Goal: Book appointment/travel/reservation

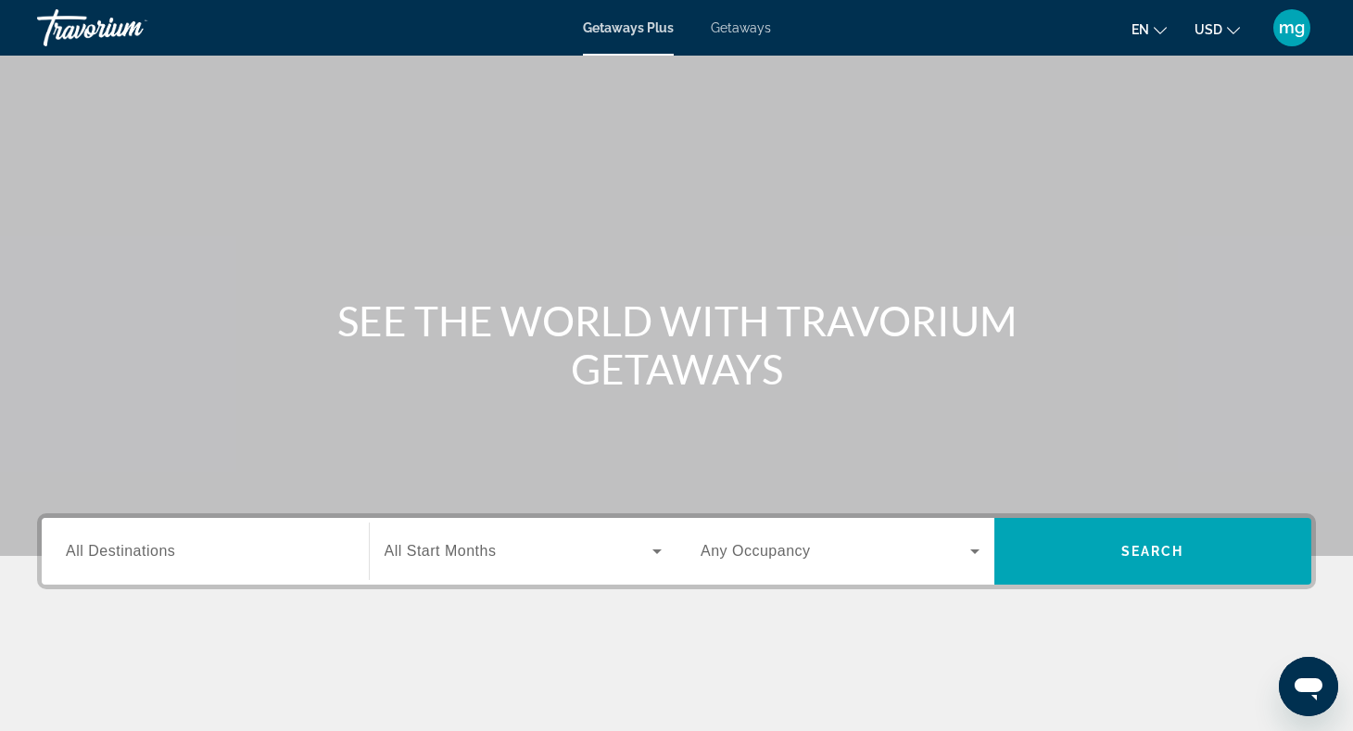
click at [159, 535] on div "Search widget" at bounding box center [205, 551] width 279 height 53
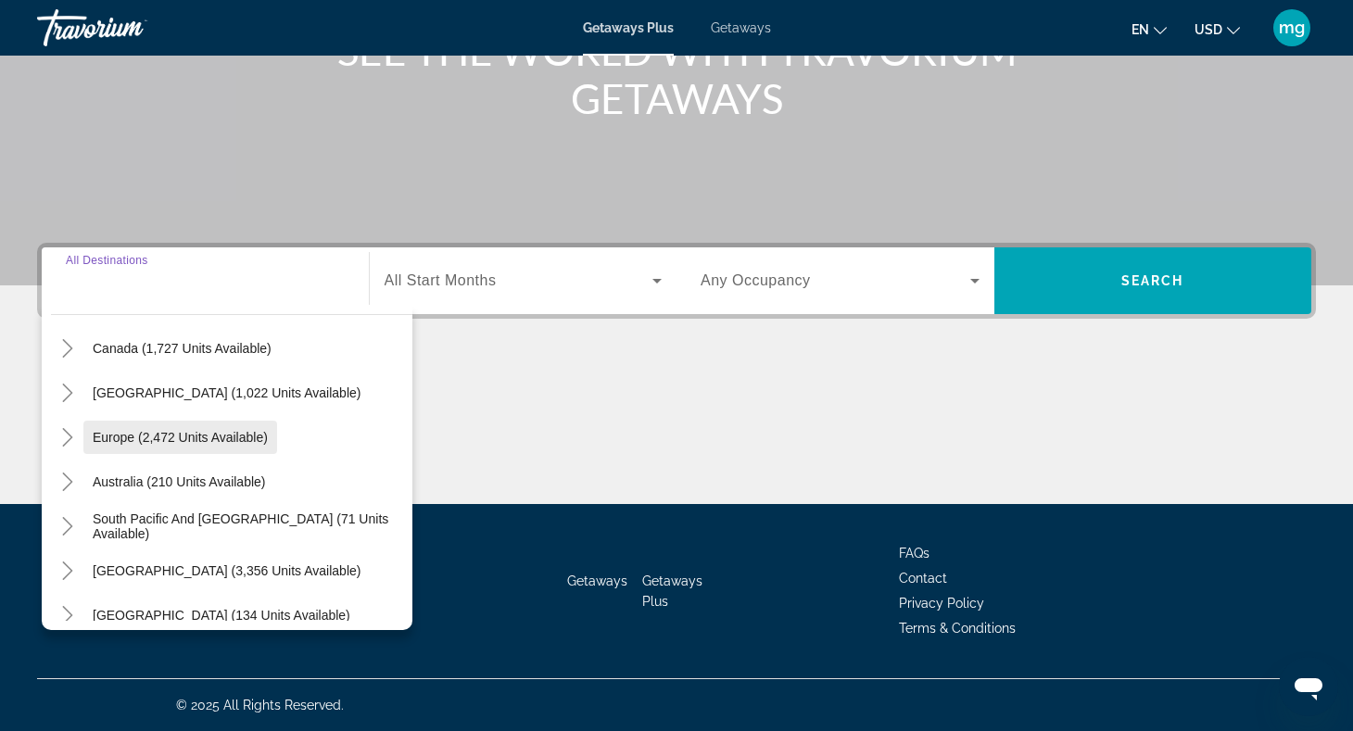
scroll to position [154, 0]
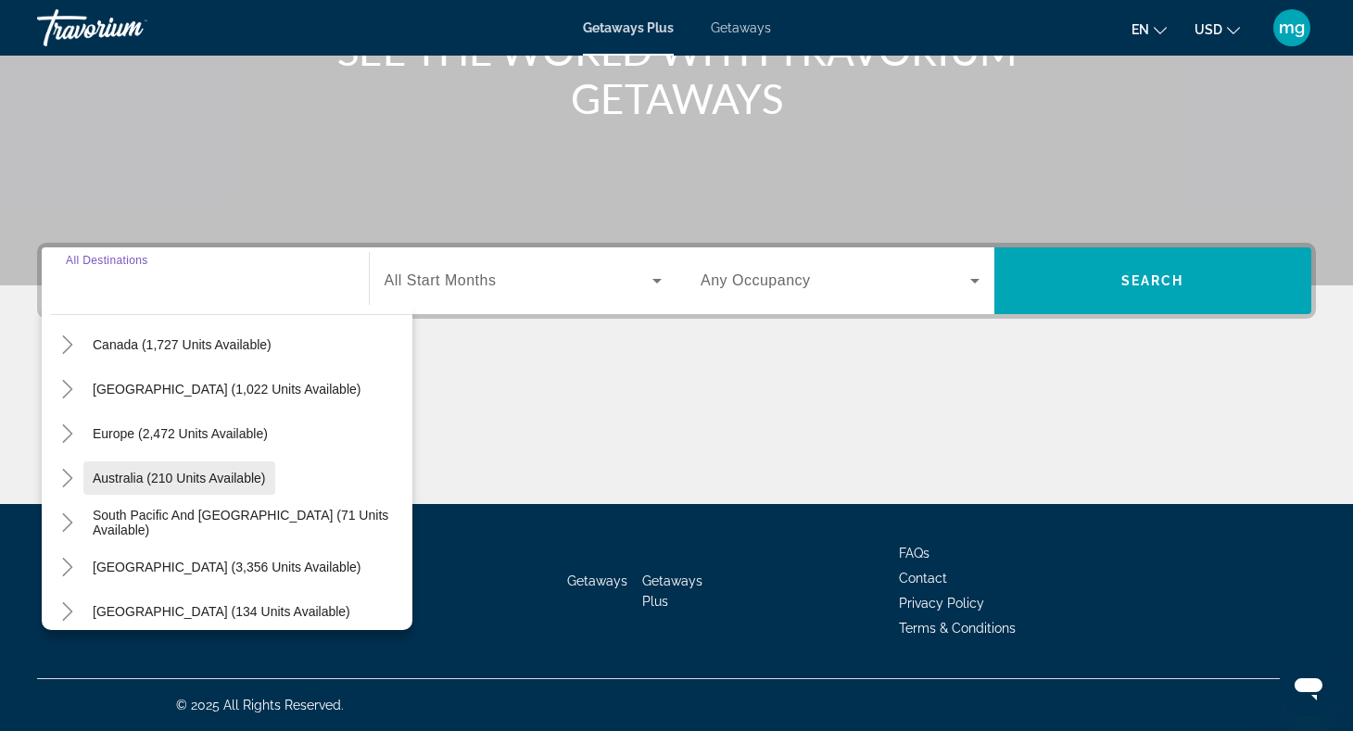
click at [167, 495] on span "Search widget" at bounding box center [179, 478] width 192 height 44
type input "**********"
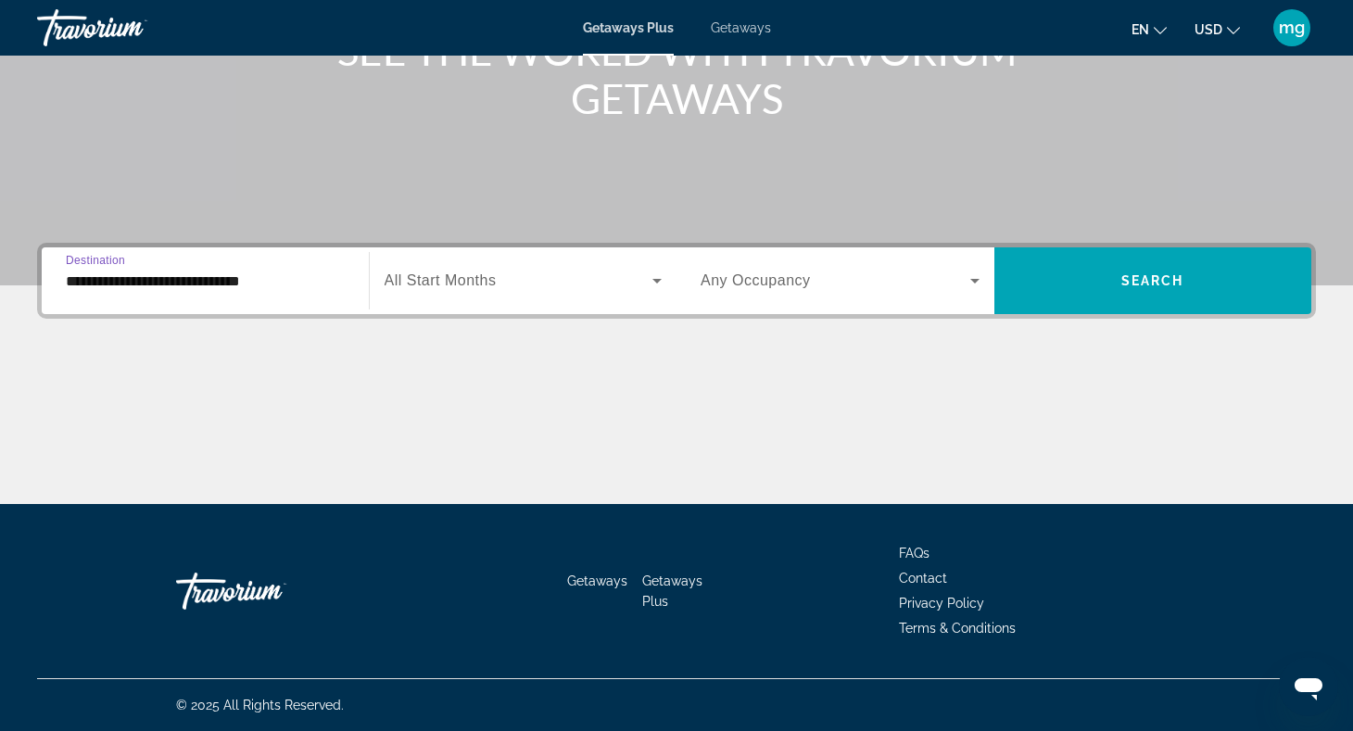
click at [735, 293] on div "Search widget" at bounding box center [840, 281] width 279 height 52
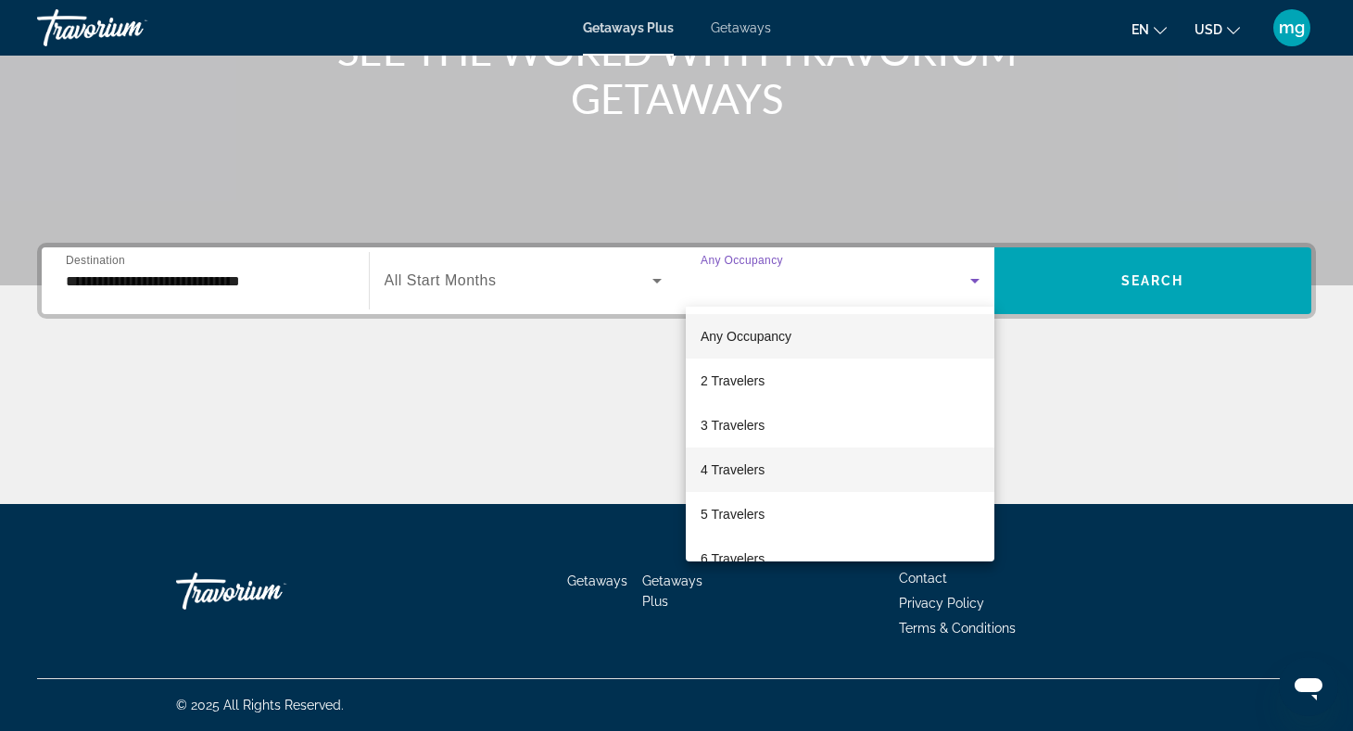
click at [806, 473] on mat-option "4 Travelers" at bounding box center [840, 470] width 309 height 44
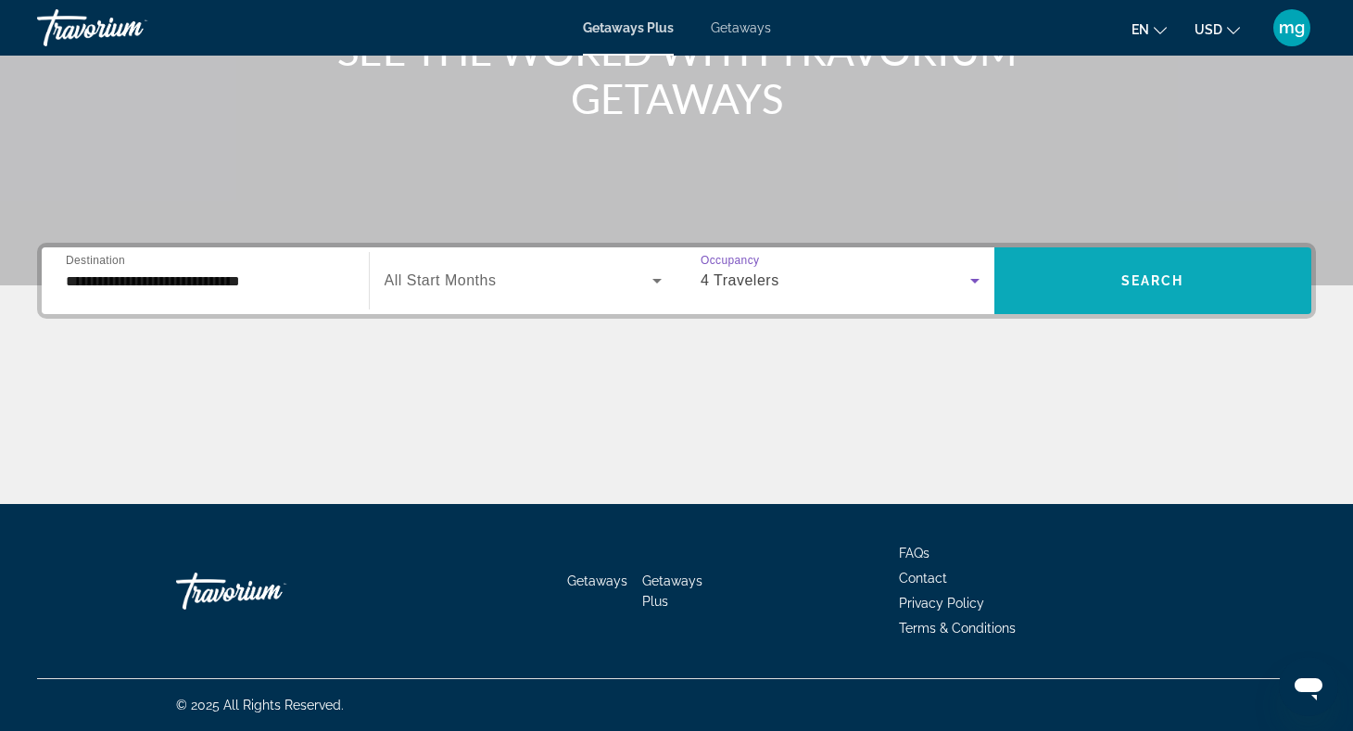
click at [1085, 303] on button "Search" at bounding box center [1153, 280] width 318 height 67
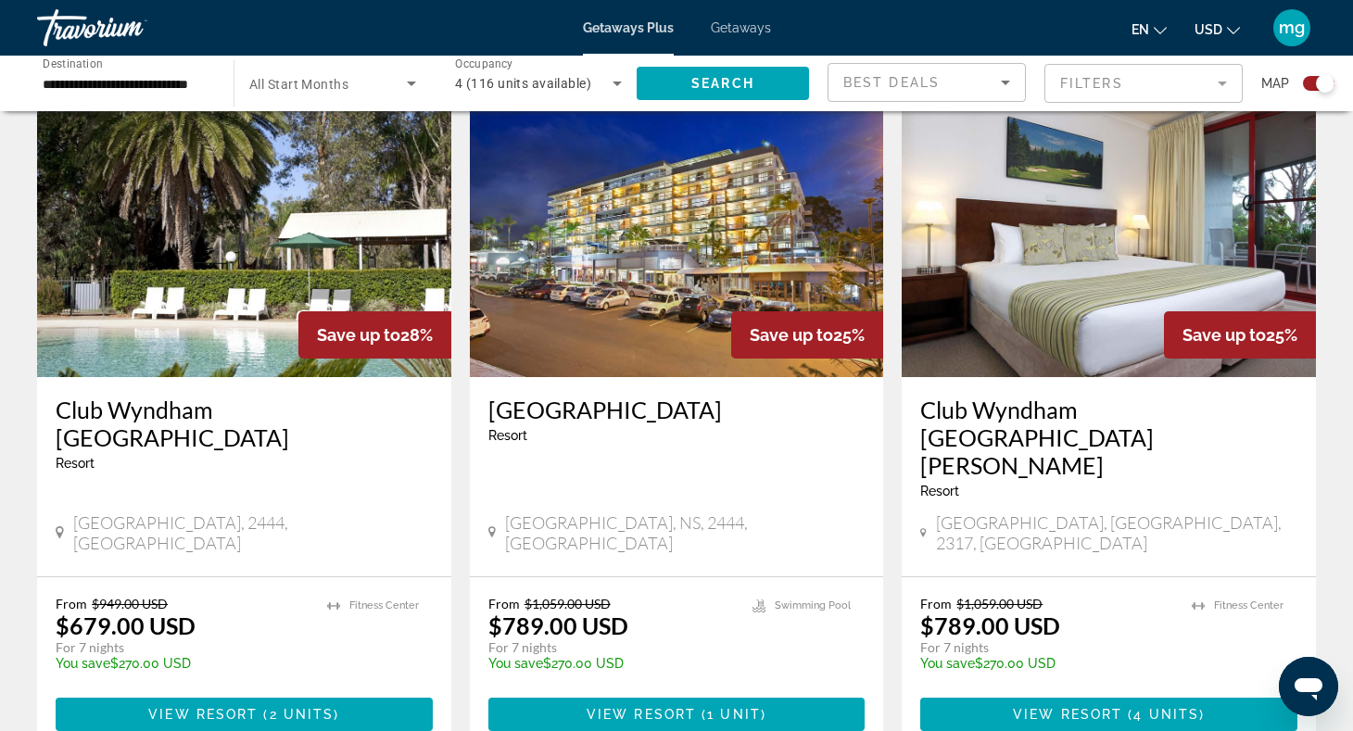
scroll to position [2082, 0]
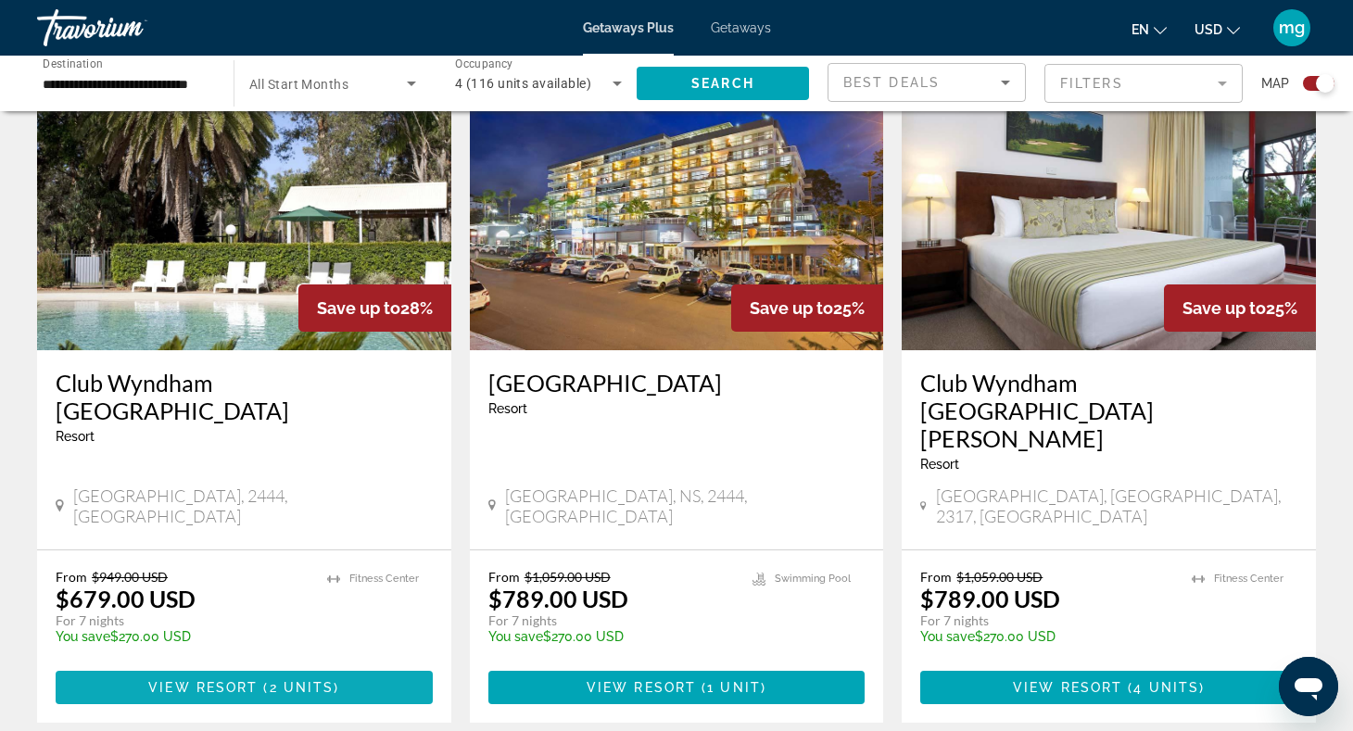
click at [231, 665] on span "Main content" at bounding box center [244, 687] width 377 height 44
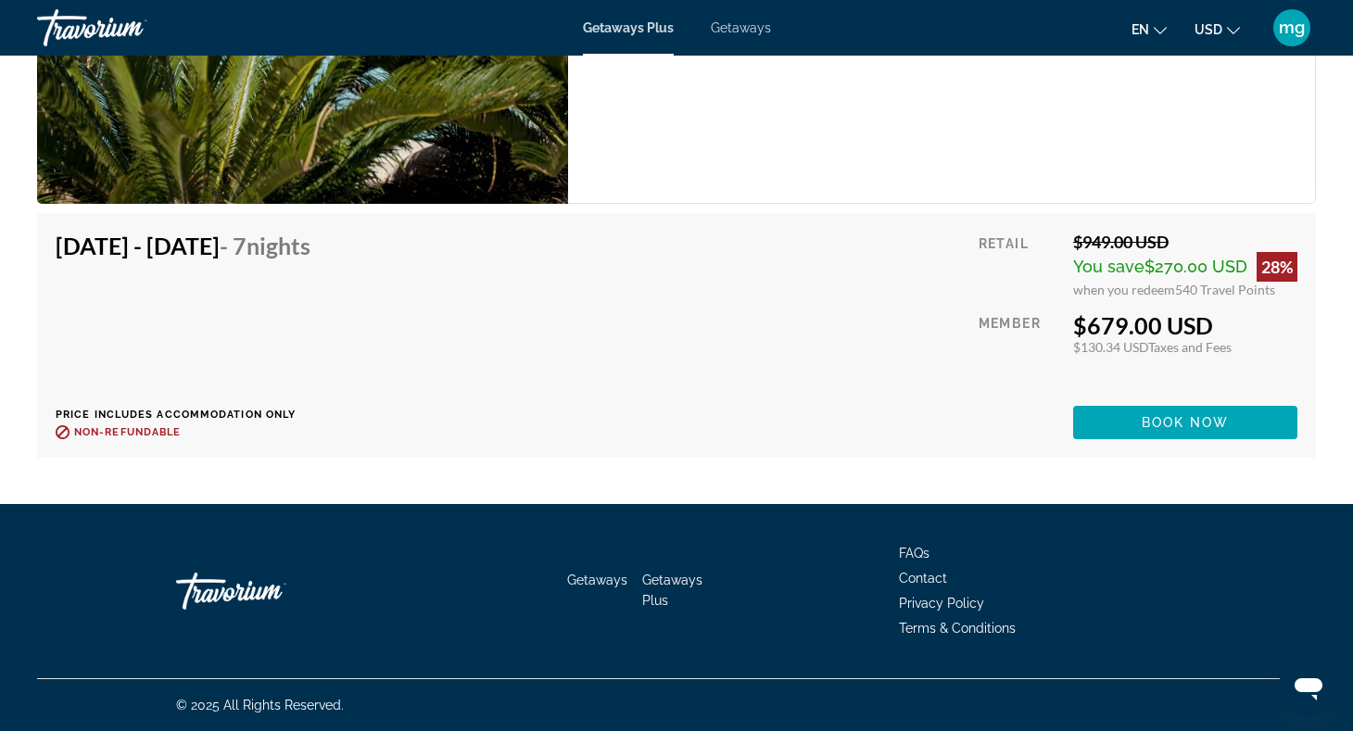
scroll to position [3582, 0]
